Goal: Book appointment/travel/reservation

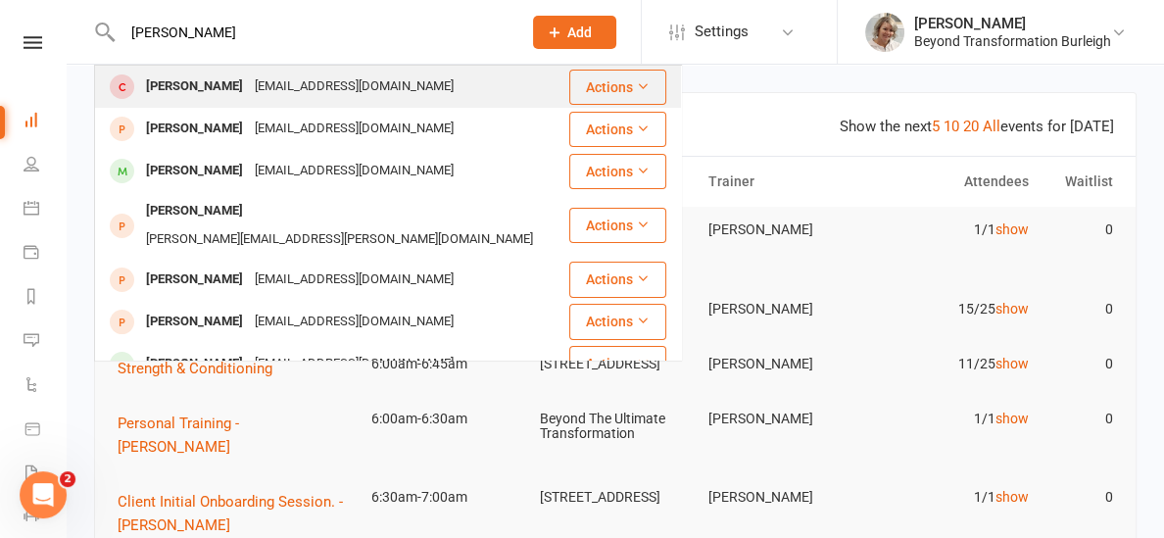
type input "[PERSON_NAME]"
click at [157, 79] on div "[PERSON_NAME]" at bounding box center [194, 86] width 109 height 28
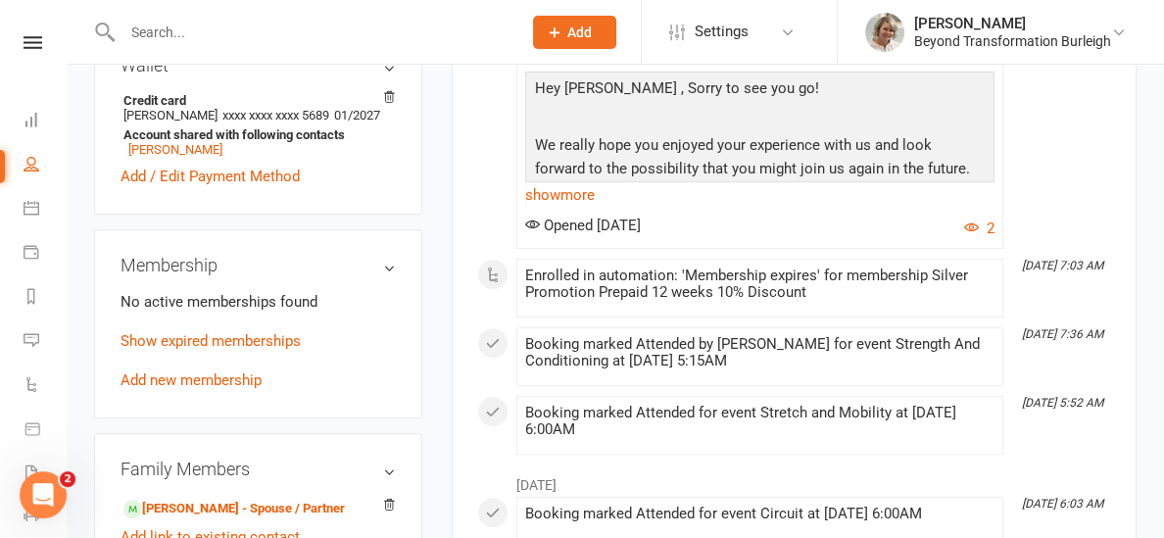
scroll to position [691, 0]
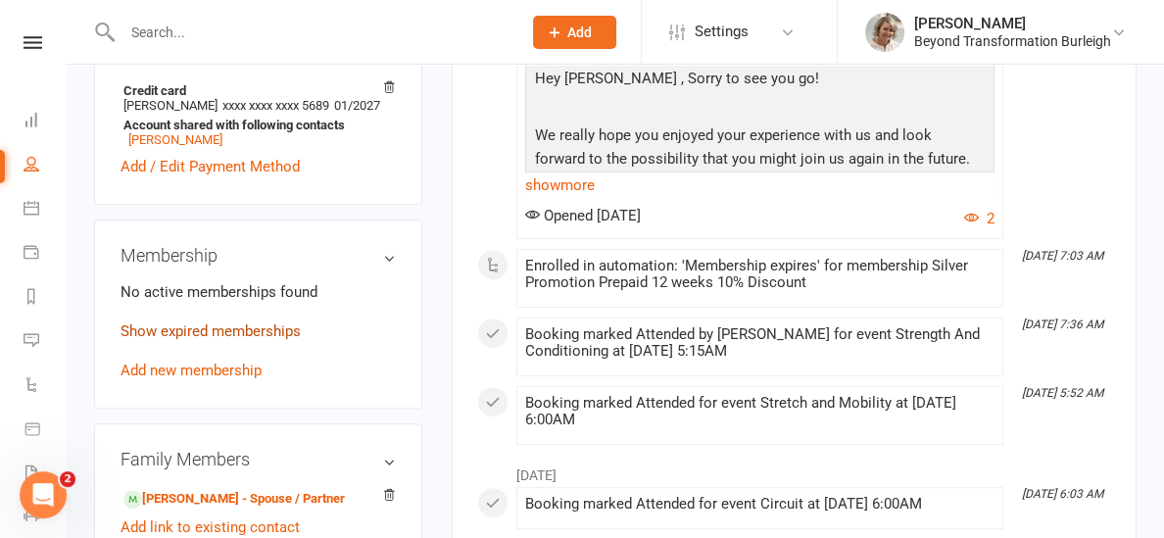
click at [162, 327] on link "Show expired memberships" at bounding box center [210, 331] width 180 height 18
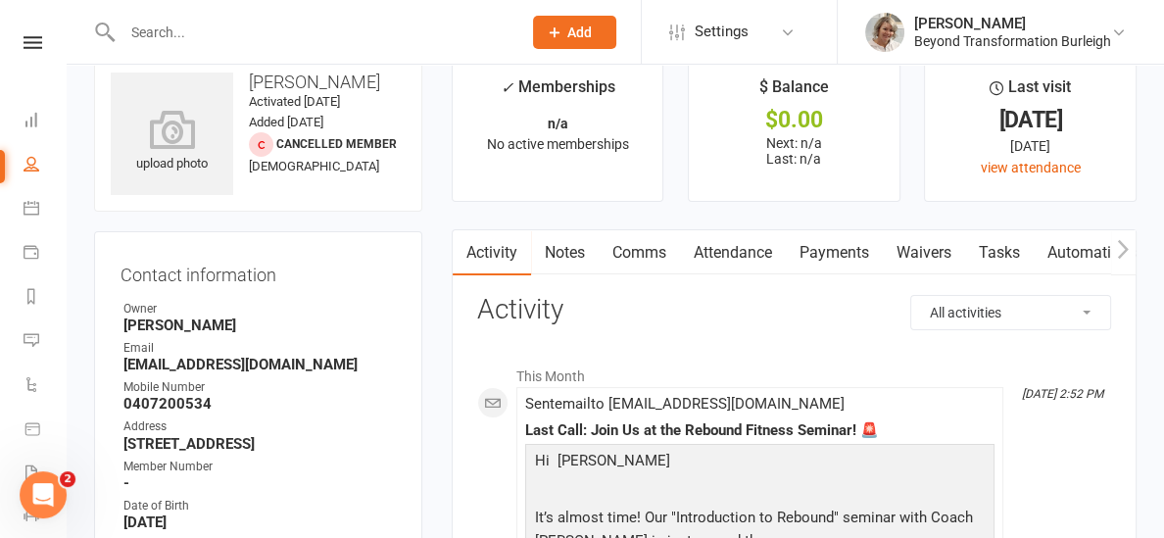
scroll to position [0, 0]
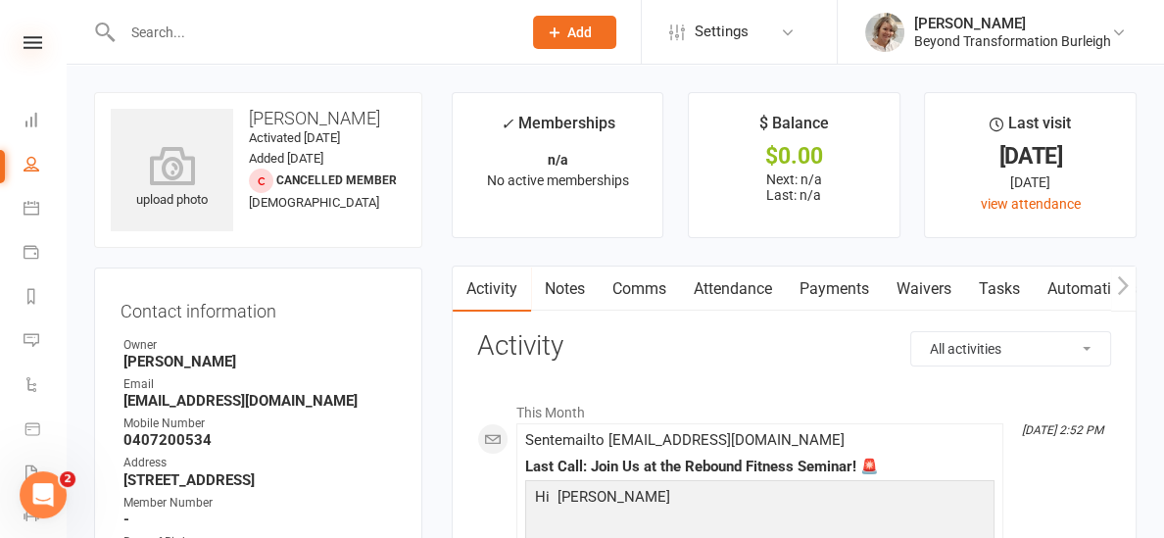
click at [24, 36] on icon at bounding box center [33, 42] width 19 height 13
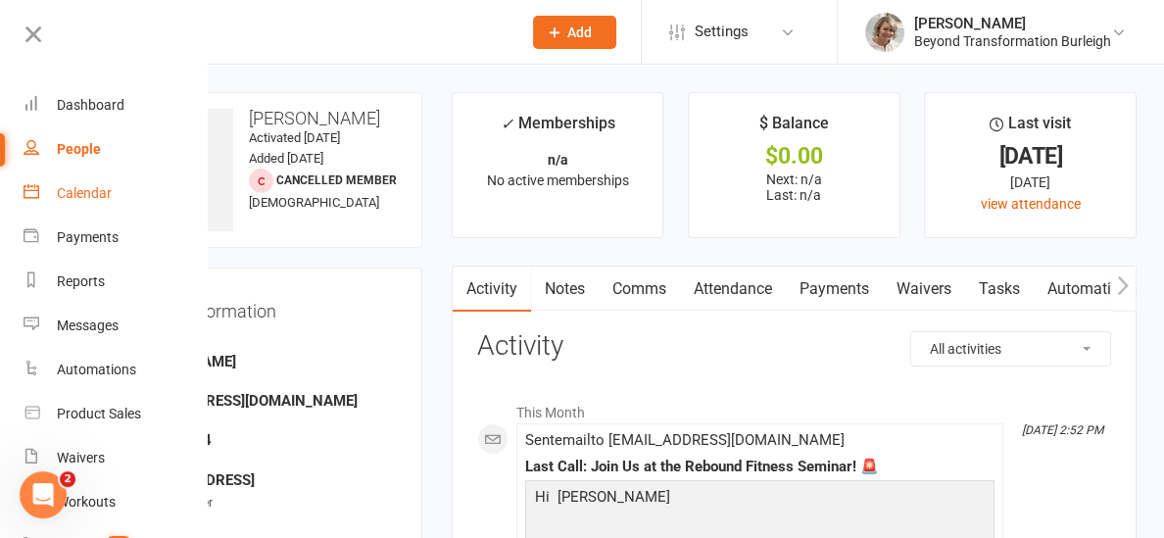
click at [81, 194] on div "Calendar" at bounding box center [84, 193] width 55 height 16
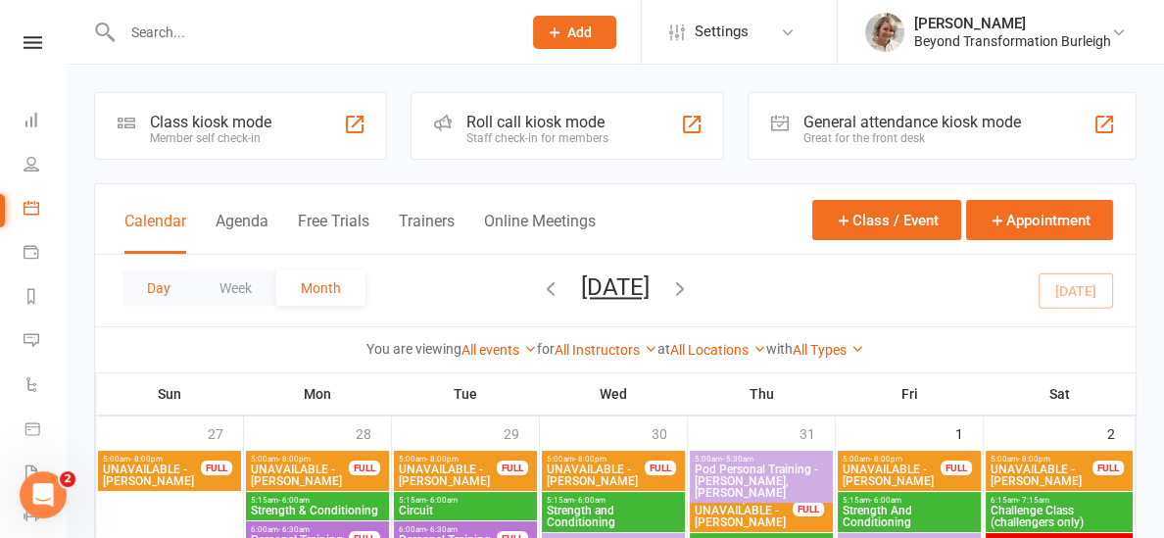
click at [150, 295] on button "Day" at bounding box center [158, 287] width 72 height 35
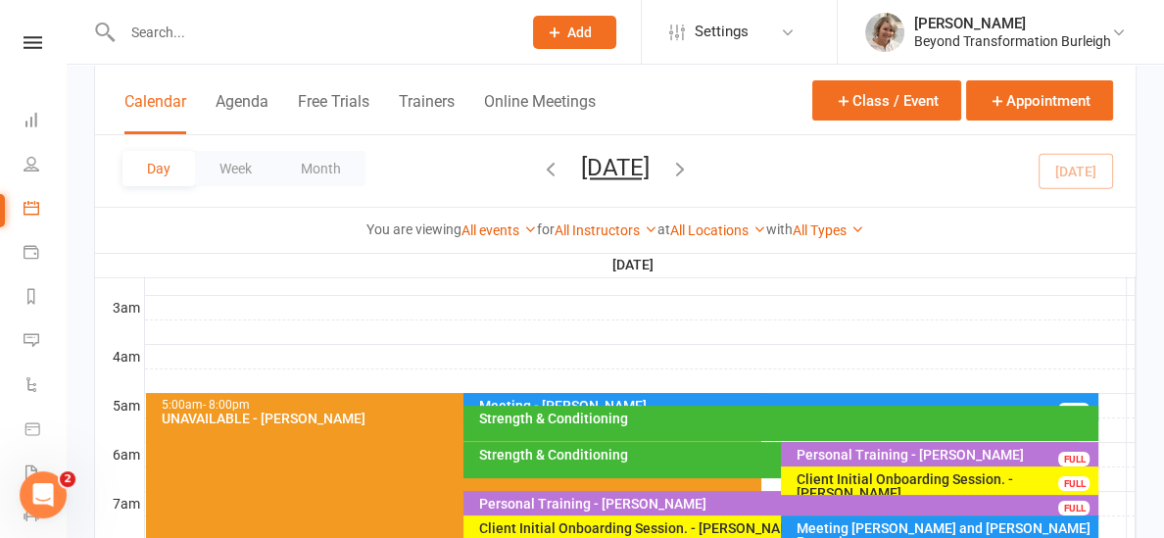
scroll to position [261, 0]
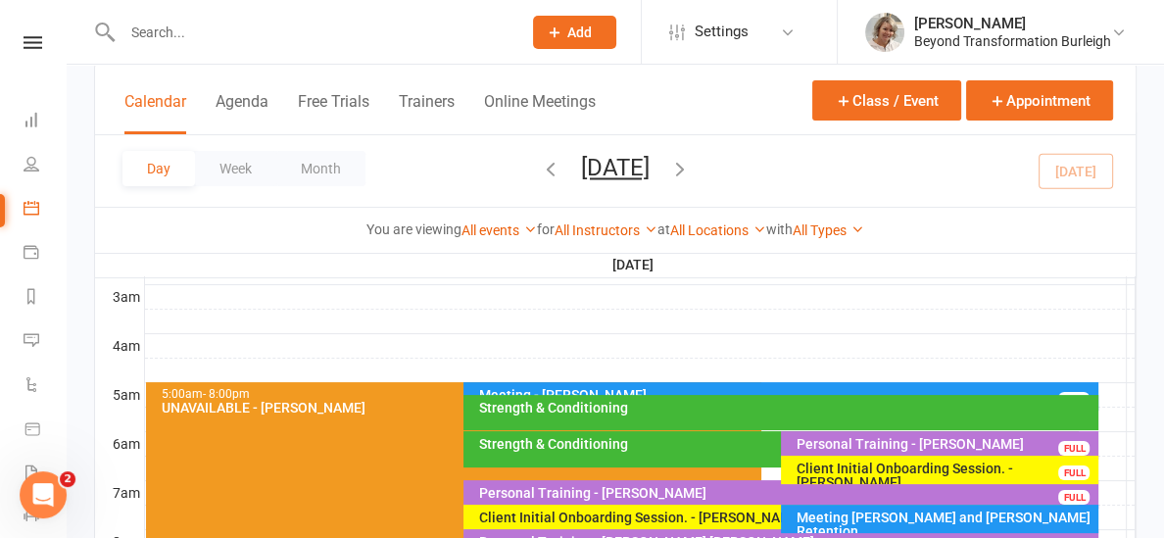
click at [520, 440] on div "Strength & Conditioning" at bounding box center [776, 444] width 598 height 14
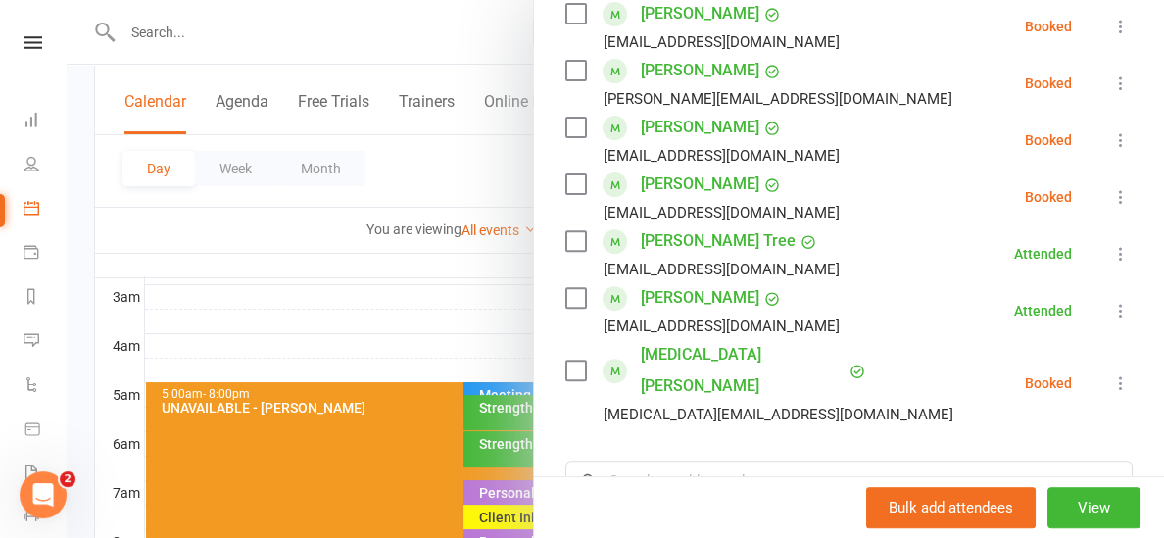
scroll to position [635, 0]
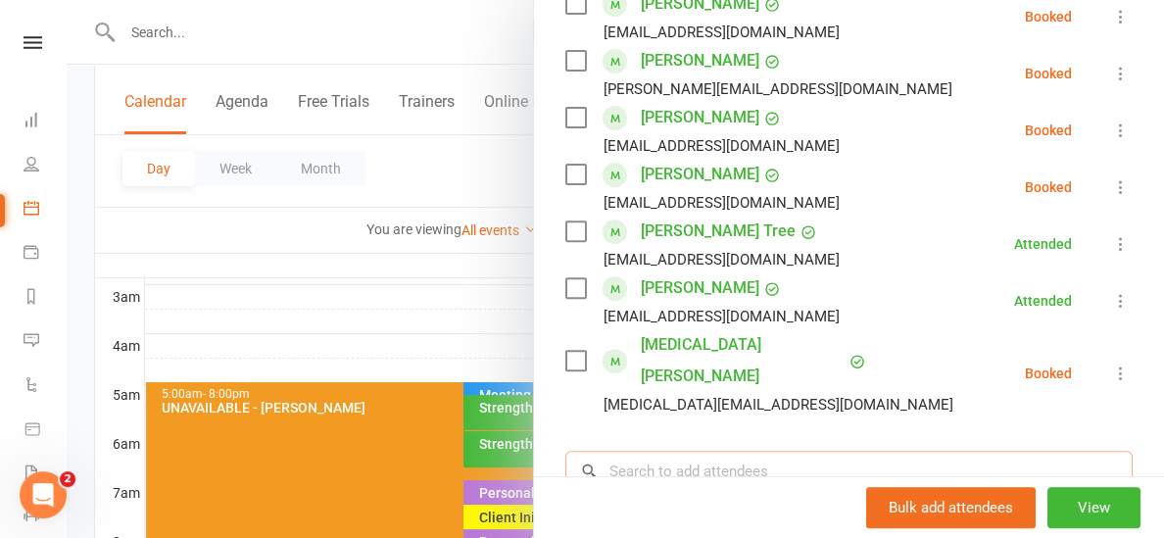
click at [664, 451] on input "search" at bounding box center [848, 471] width 567 height 41
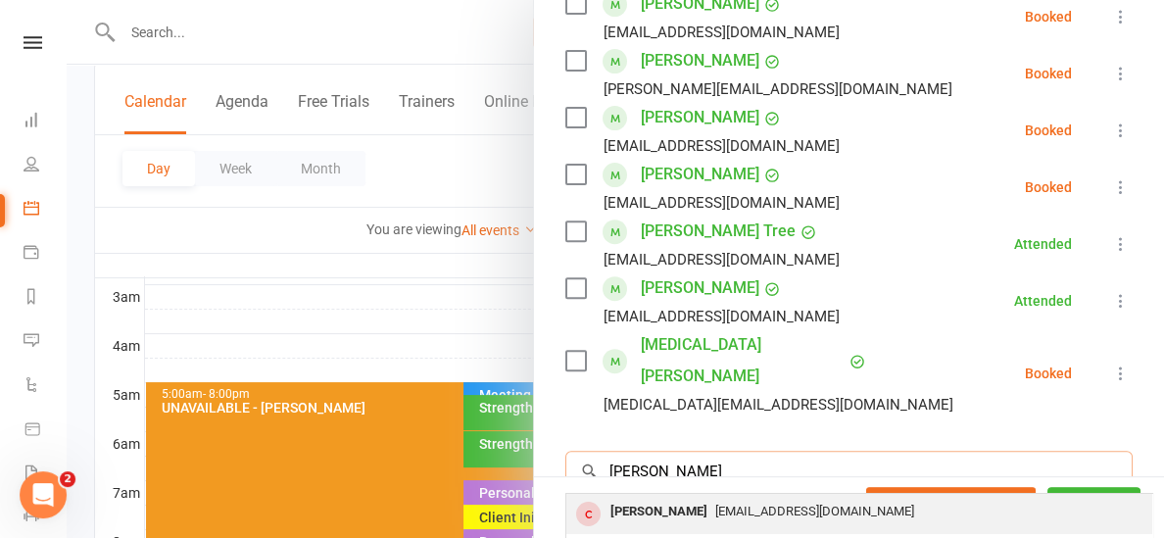
type input "[PERSON_NAME]"
click at [675, 498] on div "[PERSON_NAME]" at bounding box center [658, 512] width 113 height 28
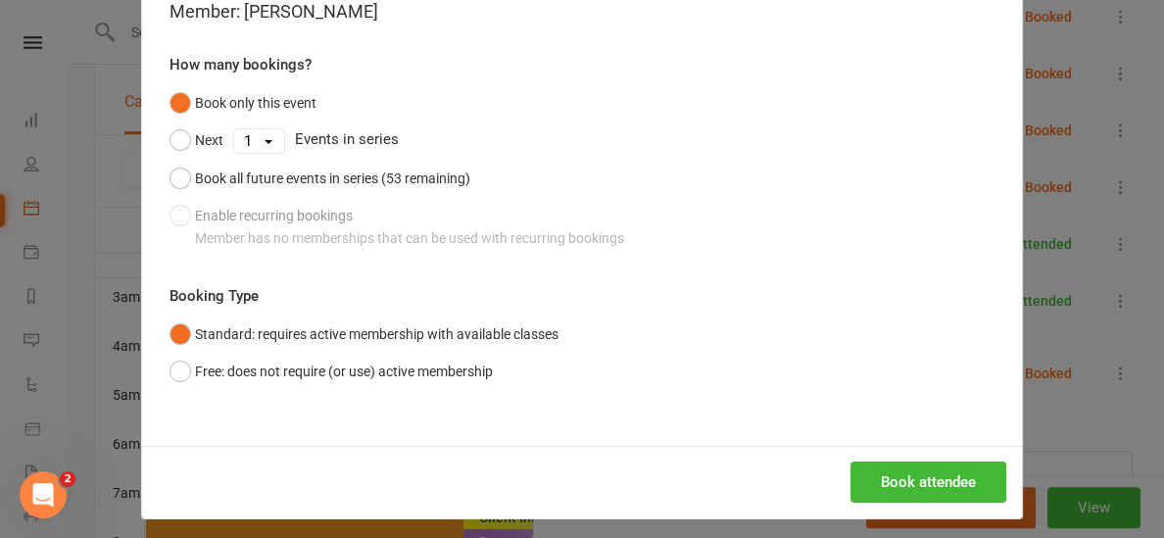
scroll to position [144, 0]
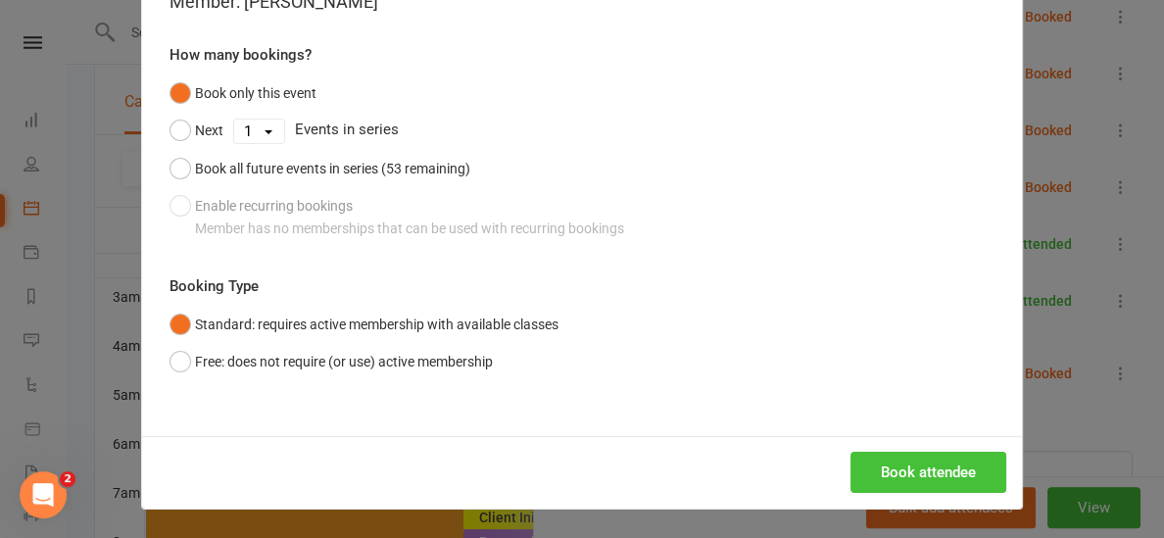
click at [880, 458] on button "Book attendee" at bounding box center [928, 472] width 156 height 41
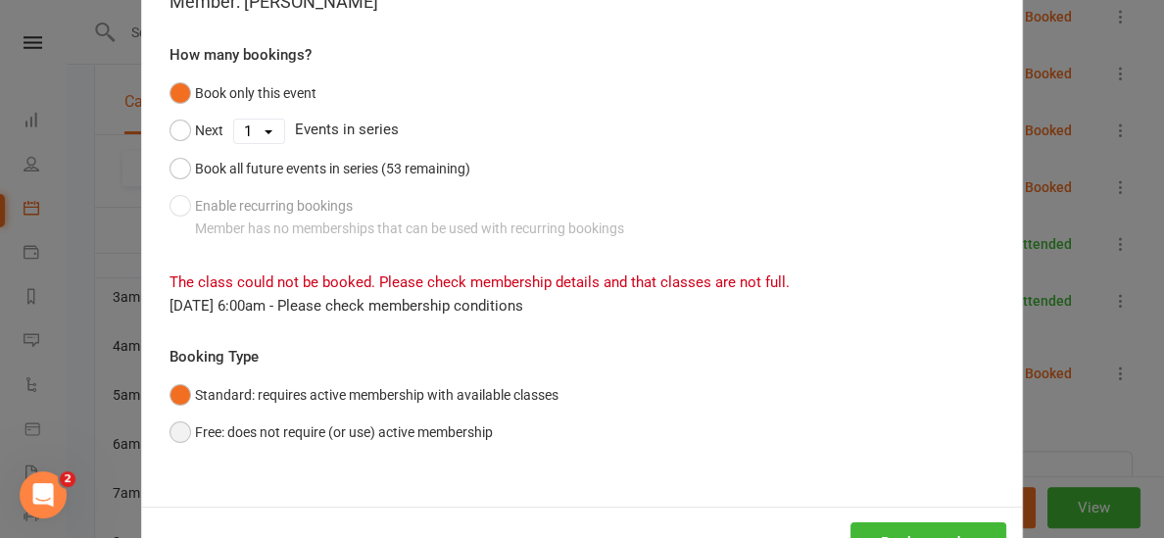
click at [190, 435] on button "Free: does not require (or use) active membership" at bounding box center [330, 431] width 323 height 37
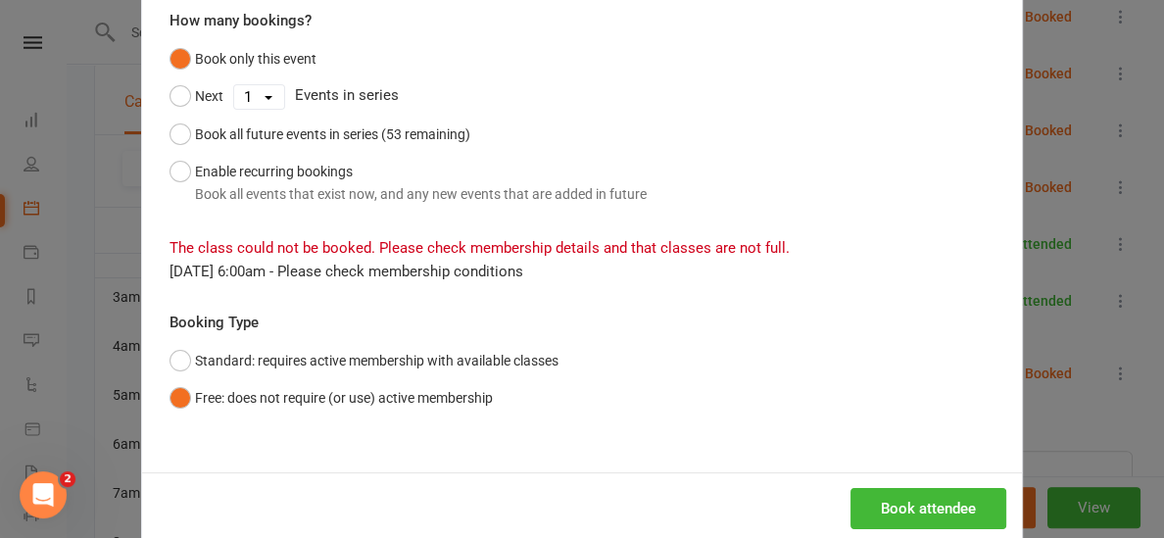
scroll to position [216, 0]
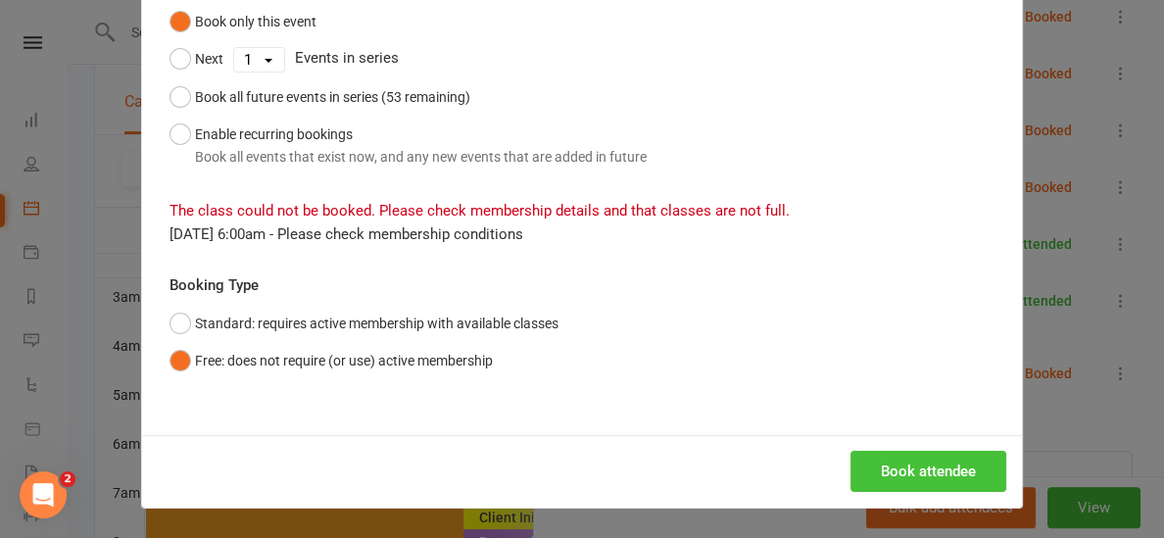
click at [960, 474] on button "Book attendee" at bounding box center [928, 471] width 156 height 41
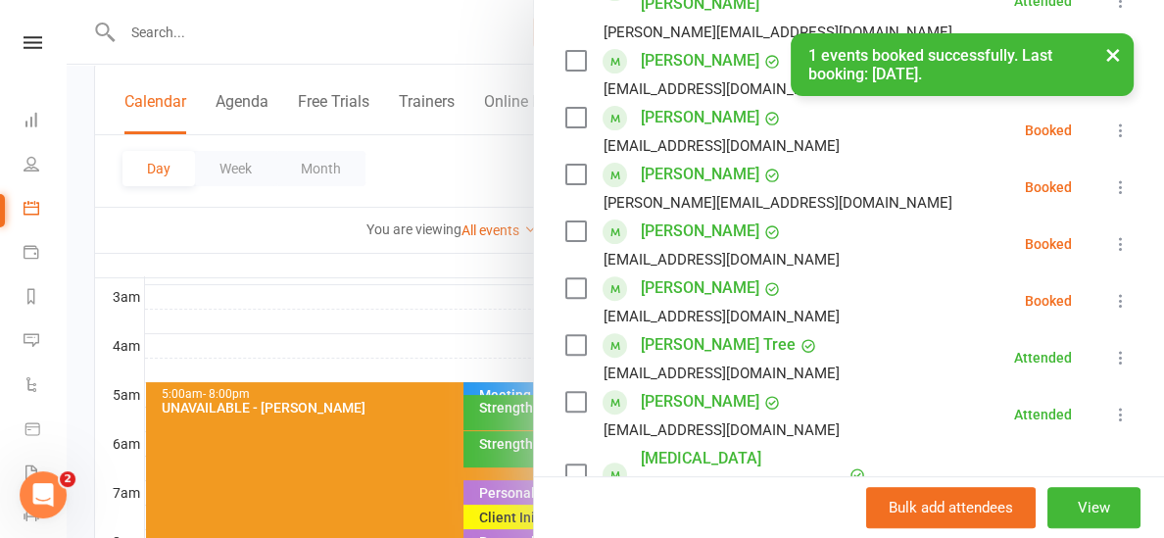
scroll to position [558, 0]
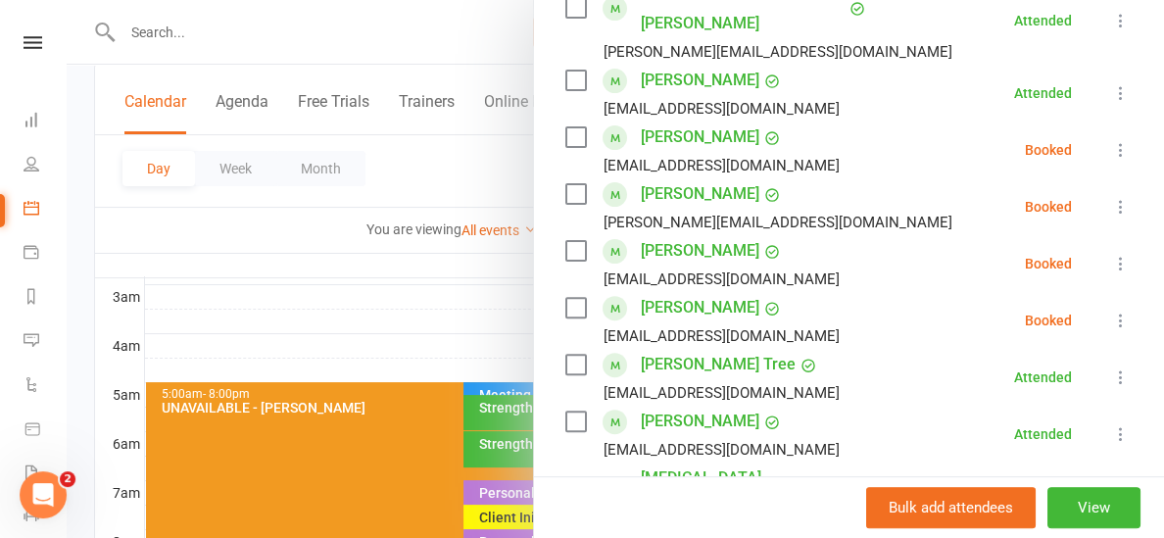
click at [1119, 311] on icon at bounding box center [1121, 321] width 20 height 20
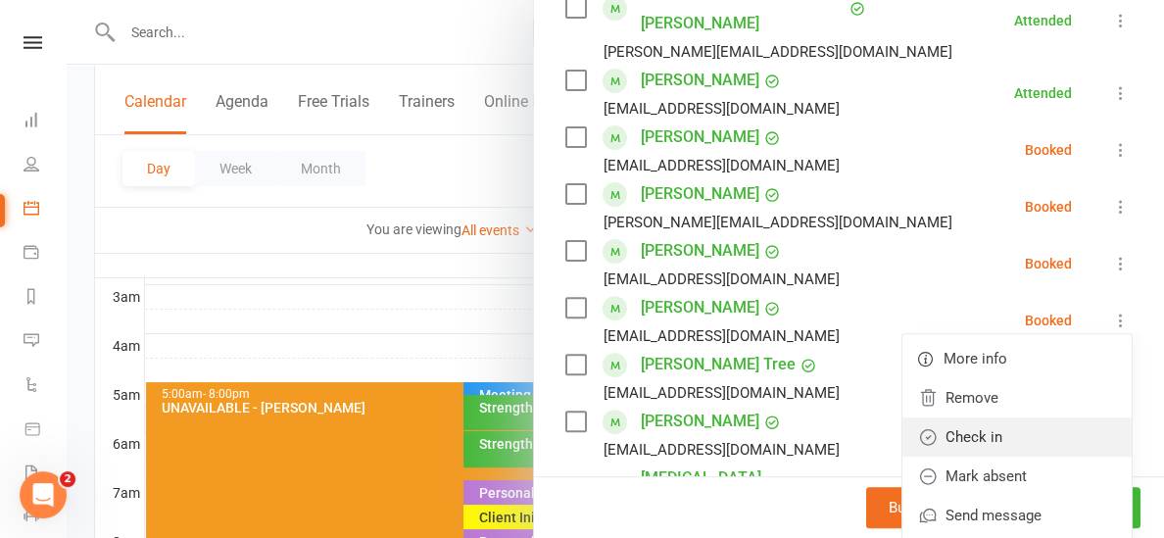
click at [941, 417] on link "Check in" at bounding box center [1016, 436] width 229 height 39
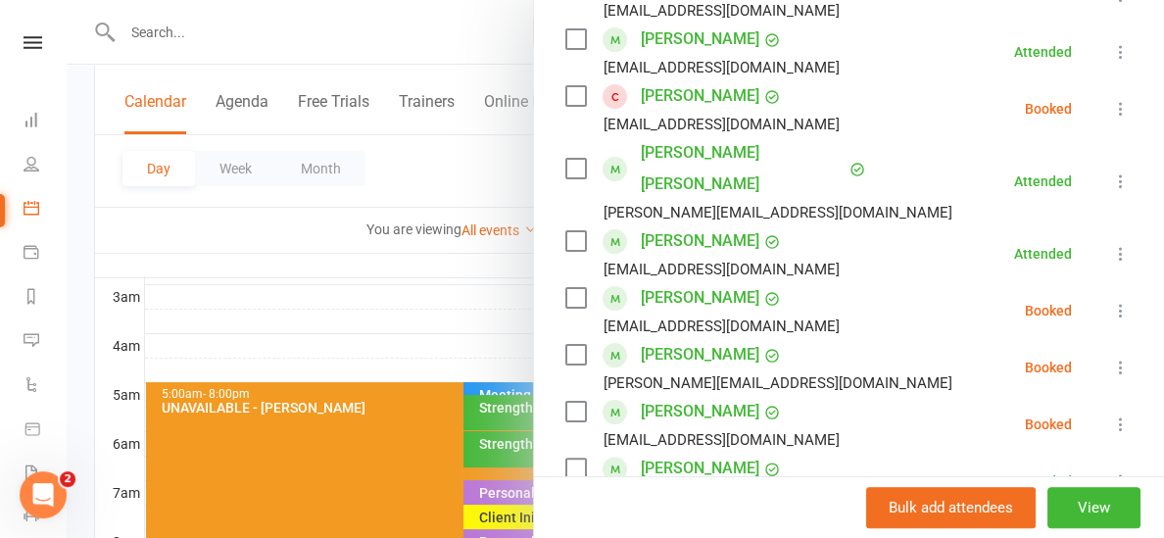
scroll to position [370, 0]
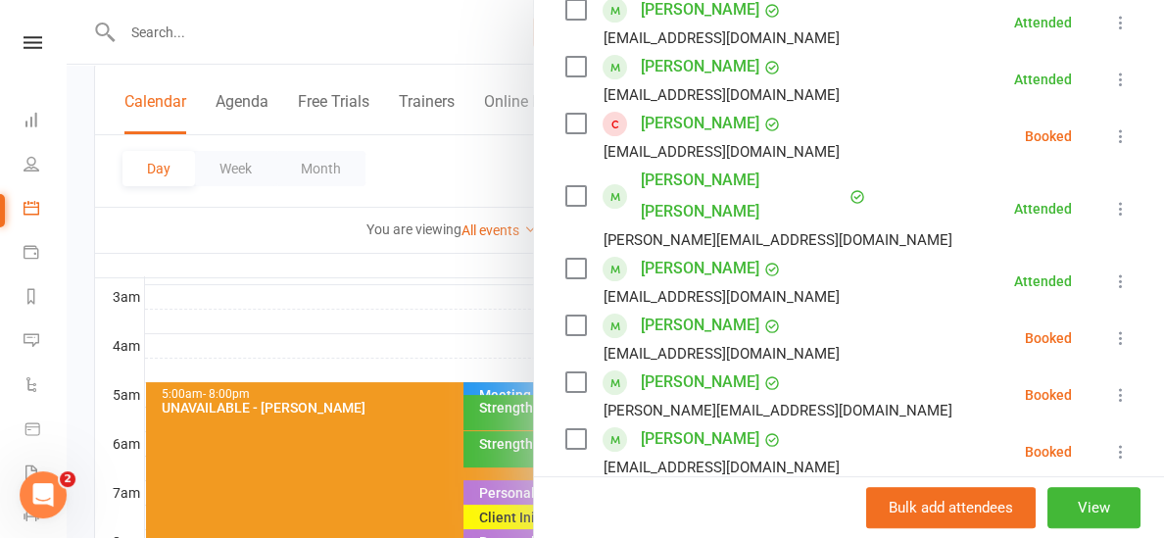
click at [1119, 136] on icon at bounding box center [1121, 136] width 20 height 20
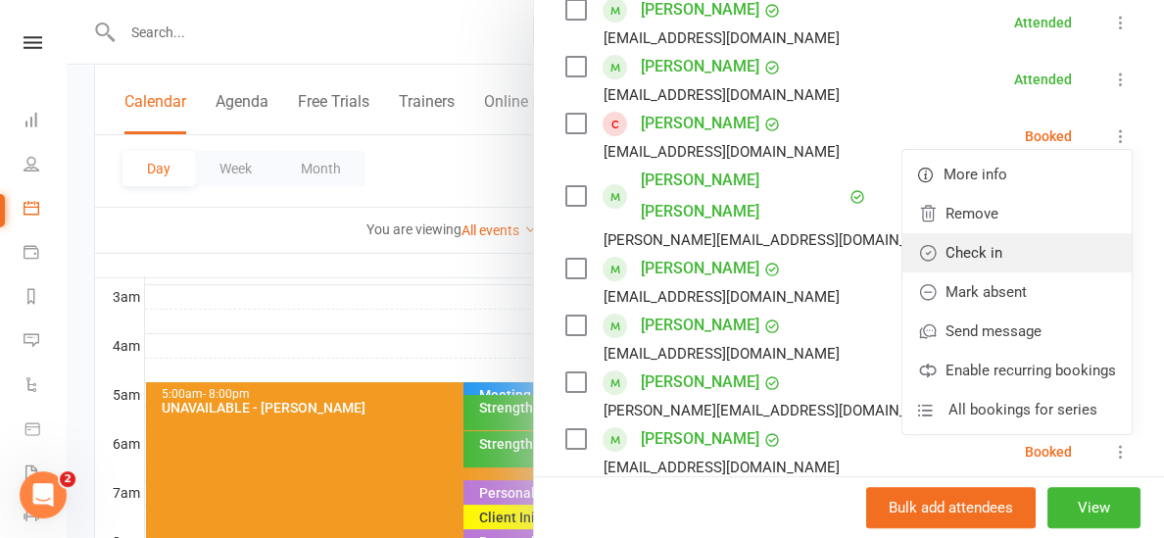
click at [977, 253] on link "Check in" at bounding box center [1016, 252] width 229 height 39
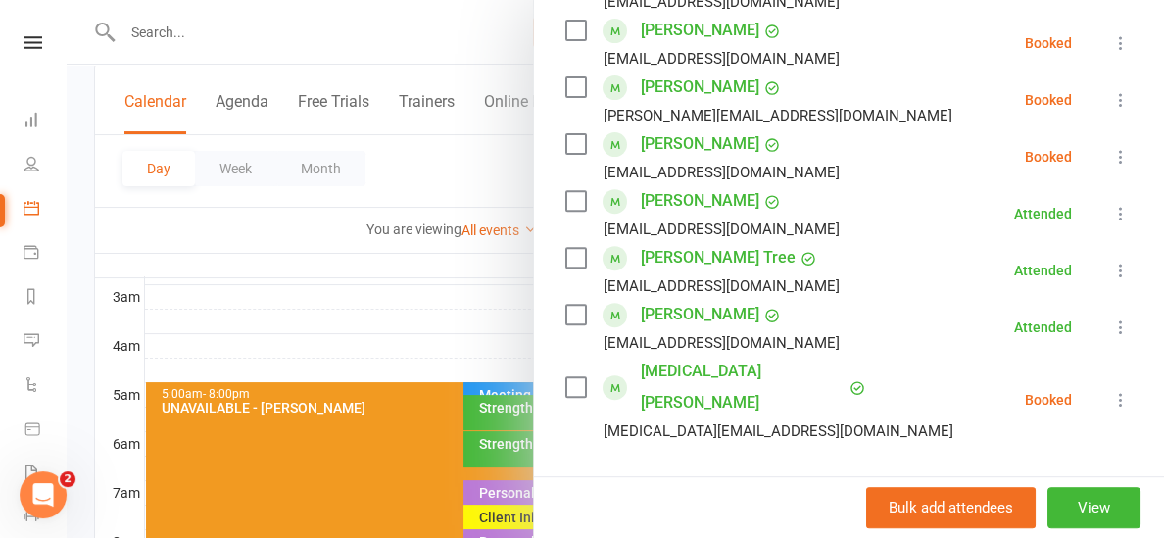
scroll to position [666, 0]
click at [447, 315] on div at bounding box center [615, 269] width 1097 height 538
